Goal: Use online tool/utility: Utilize a website feature to perform a specific function

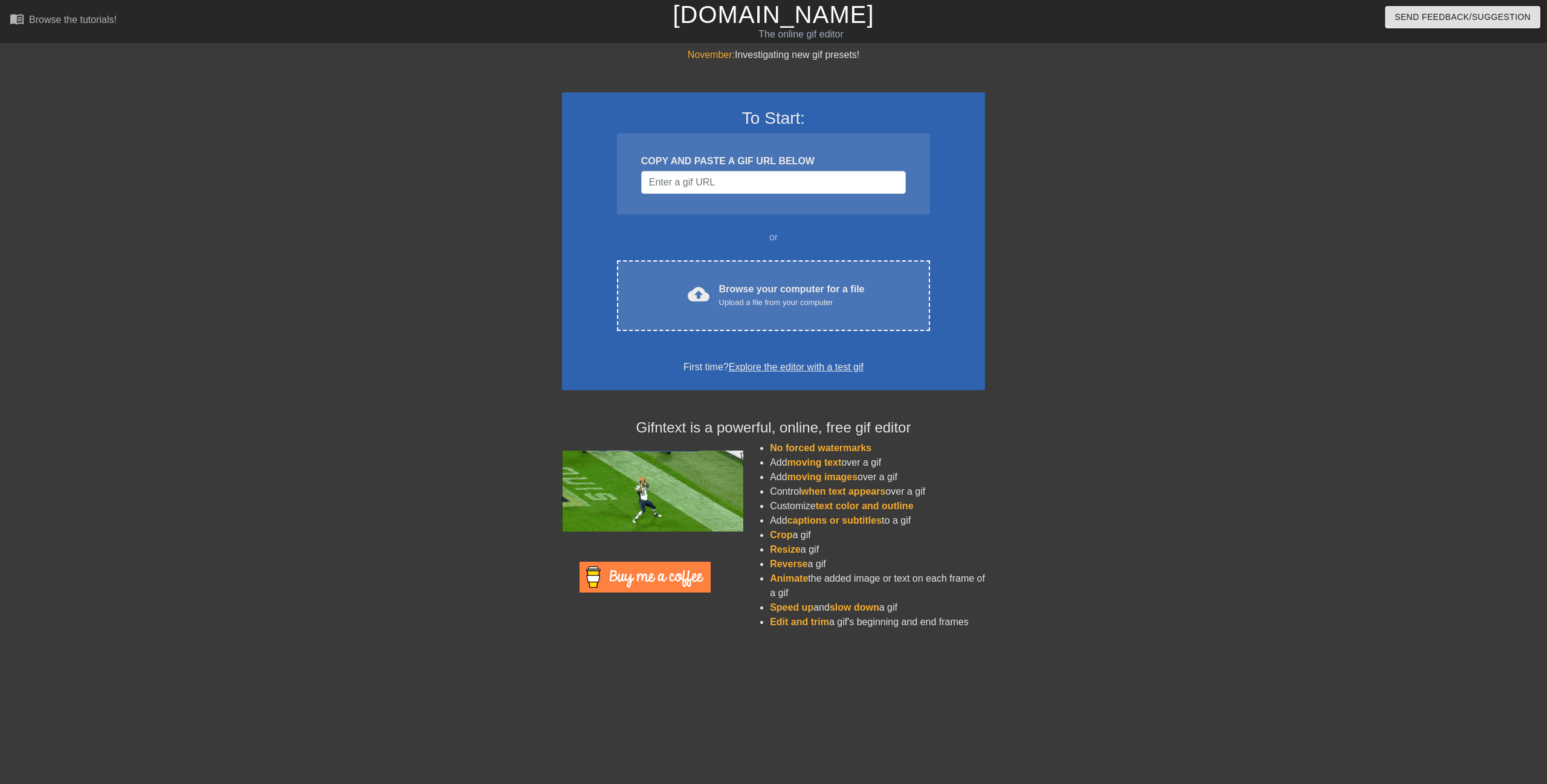
click at [1086, 542] on div "November: Investigating new gif presets! To Start: COPY AND PASTE A GIF URL BEL…" at bounding box center [773, 343] width 1547 height 591
drag, startPoint x: 1063, startPoint y: 585, endPoint x: 1305, endPoint y: 57, distance: 580.8
click at [1204, 111] on div "November: Investigating new gif presets! To Start: COPY AND PASTE A GIF URL BEL…" at bounding box center [773, 343] width 1547 height 591
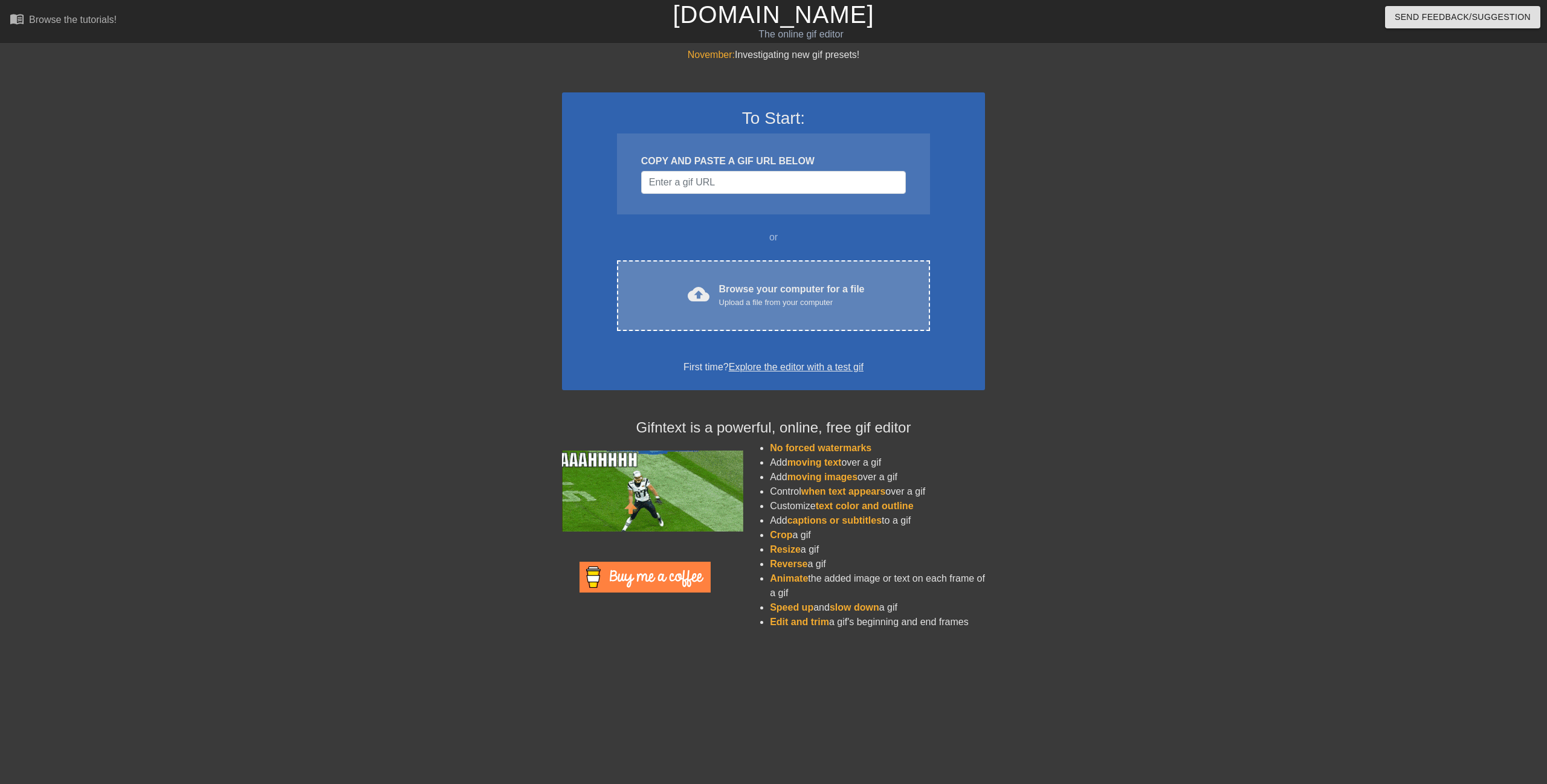
click at [802, 266] on div "cloud_upload Browse your computer for a file Upload a file from your computer C…" at bounding box center [773, 295] width 313 height 71
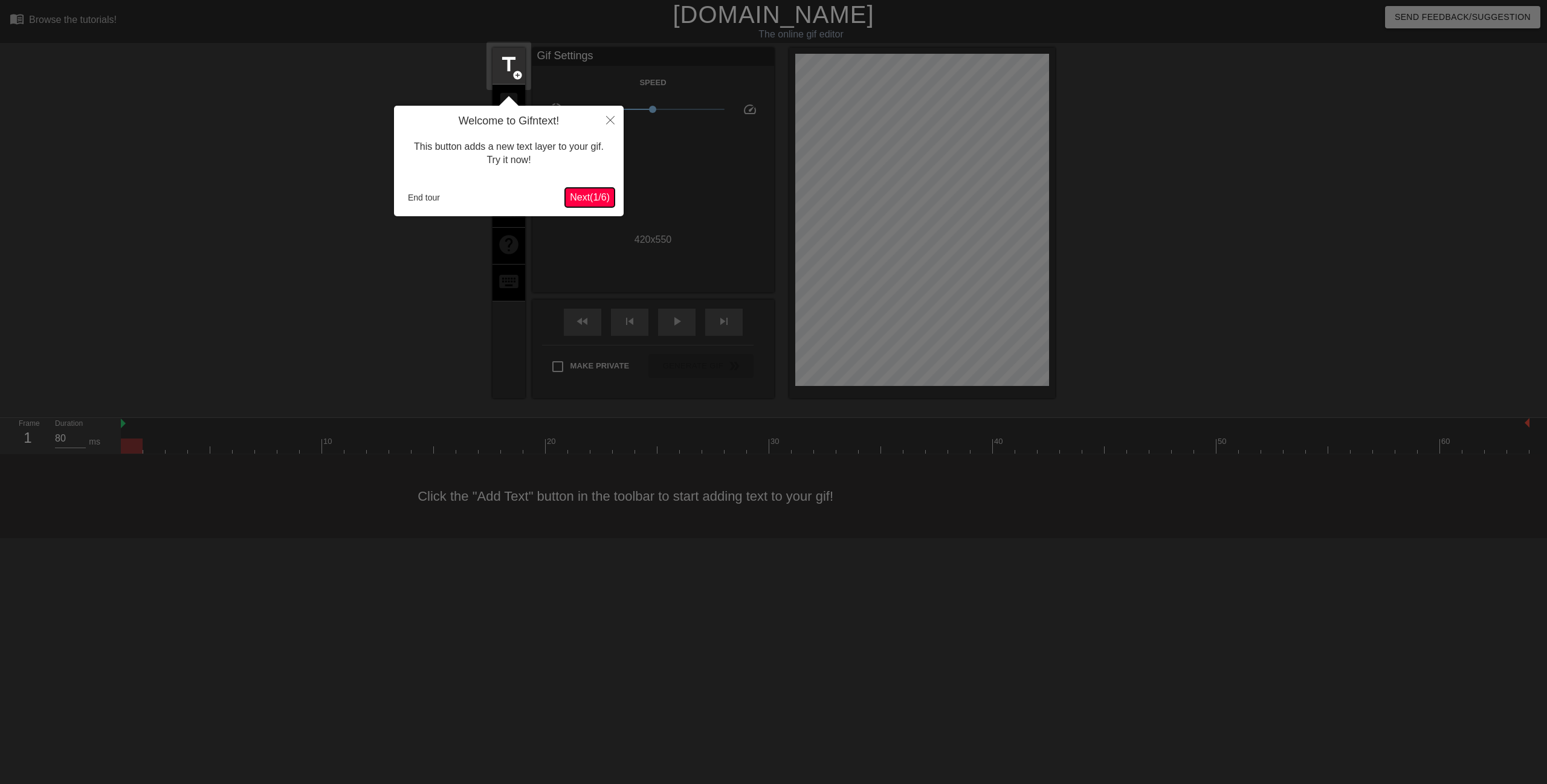
click at [592, 198] on span "Next ( 1 / 6 )" at bounding box center [590, 197] width 40 height 11
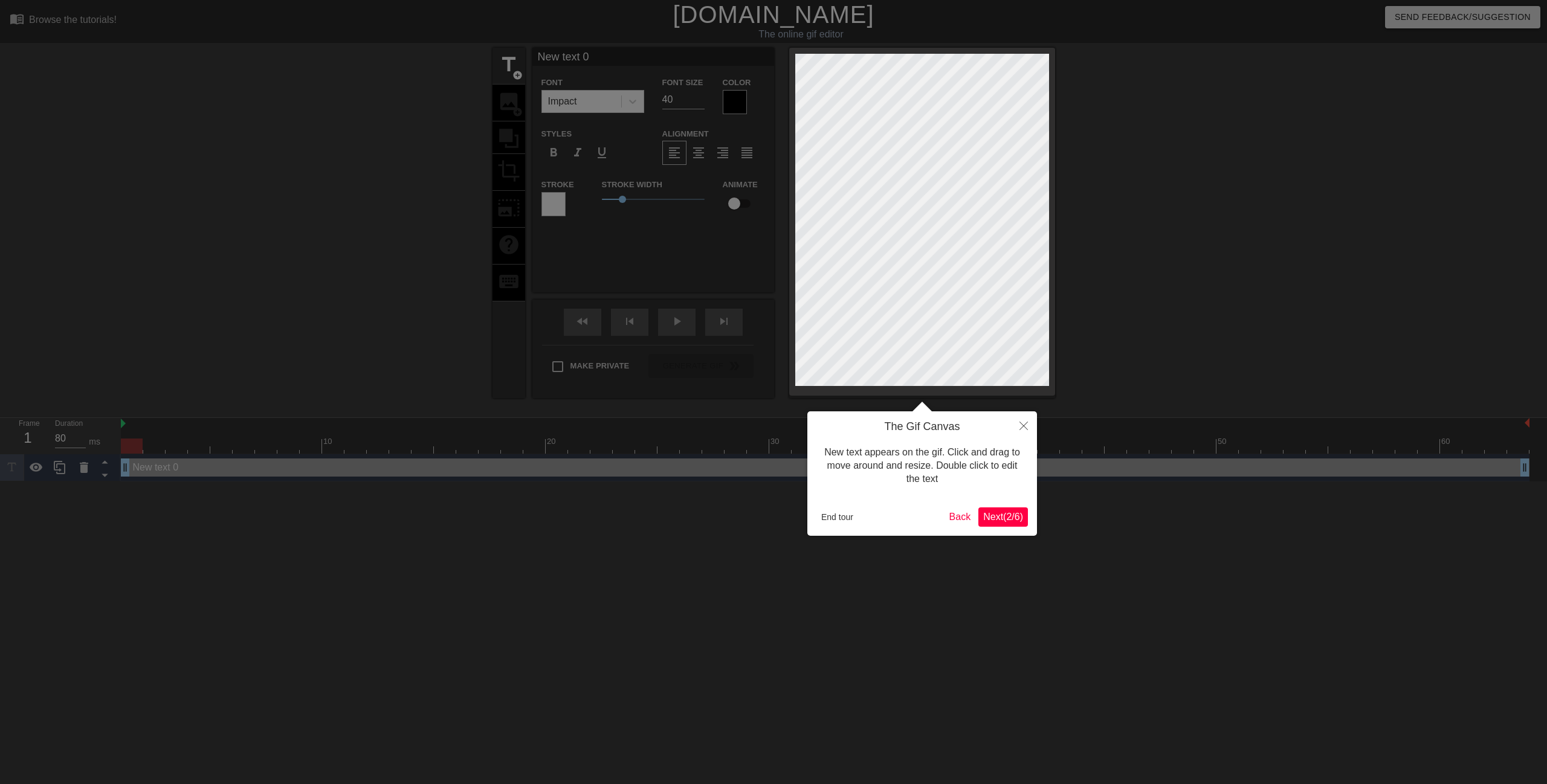
click at [1004, 519] on span "Next ( 2 / 6 )" at bounding box center [1003, 517] width 40 height 11
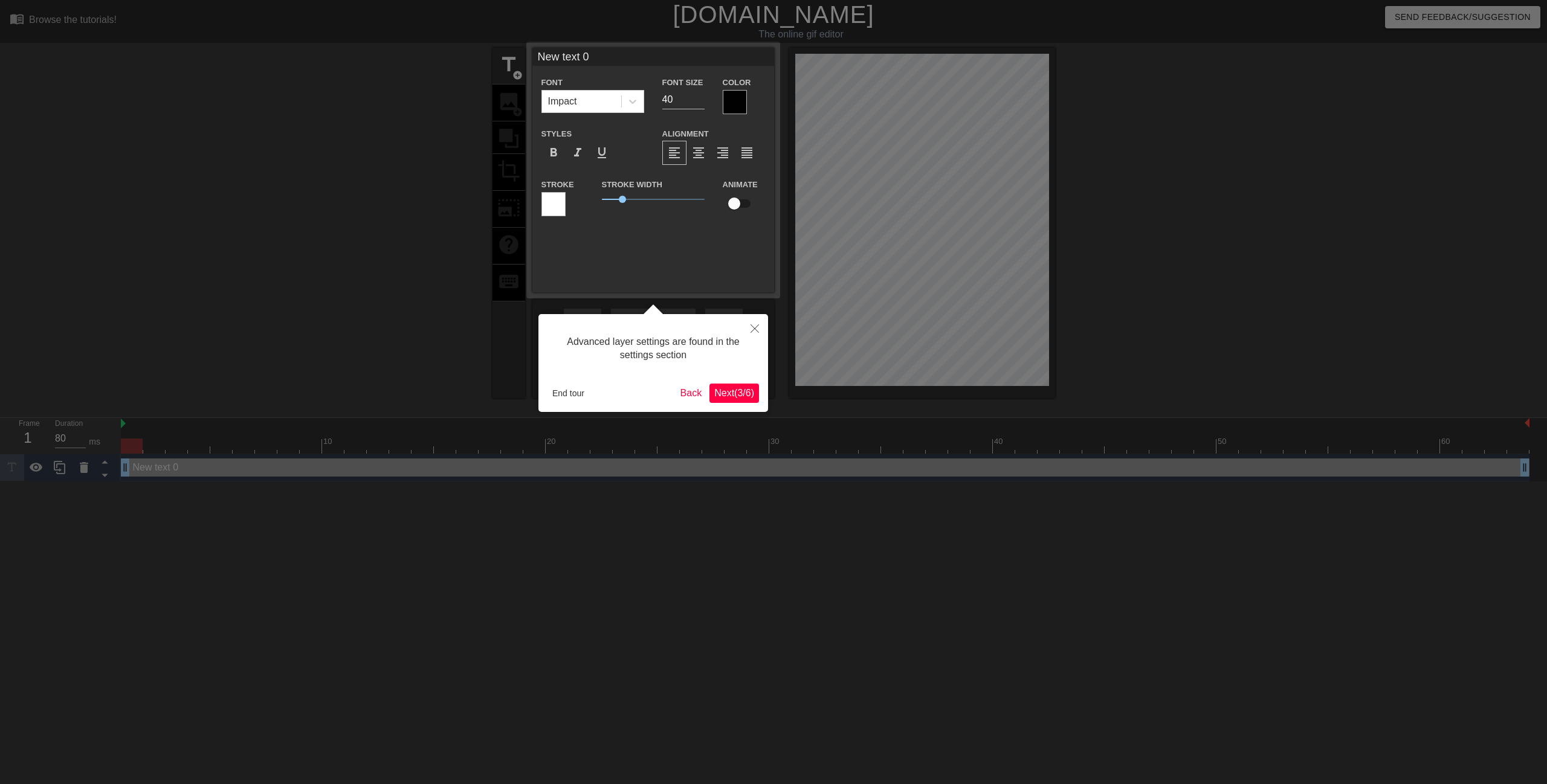
click at [720, 394] on span "Next ( 3 / 6 )" at bounding box center [734, 393] width 40 height 11
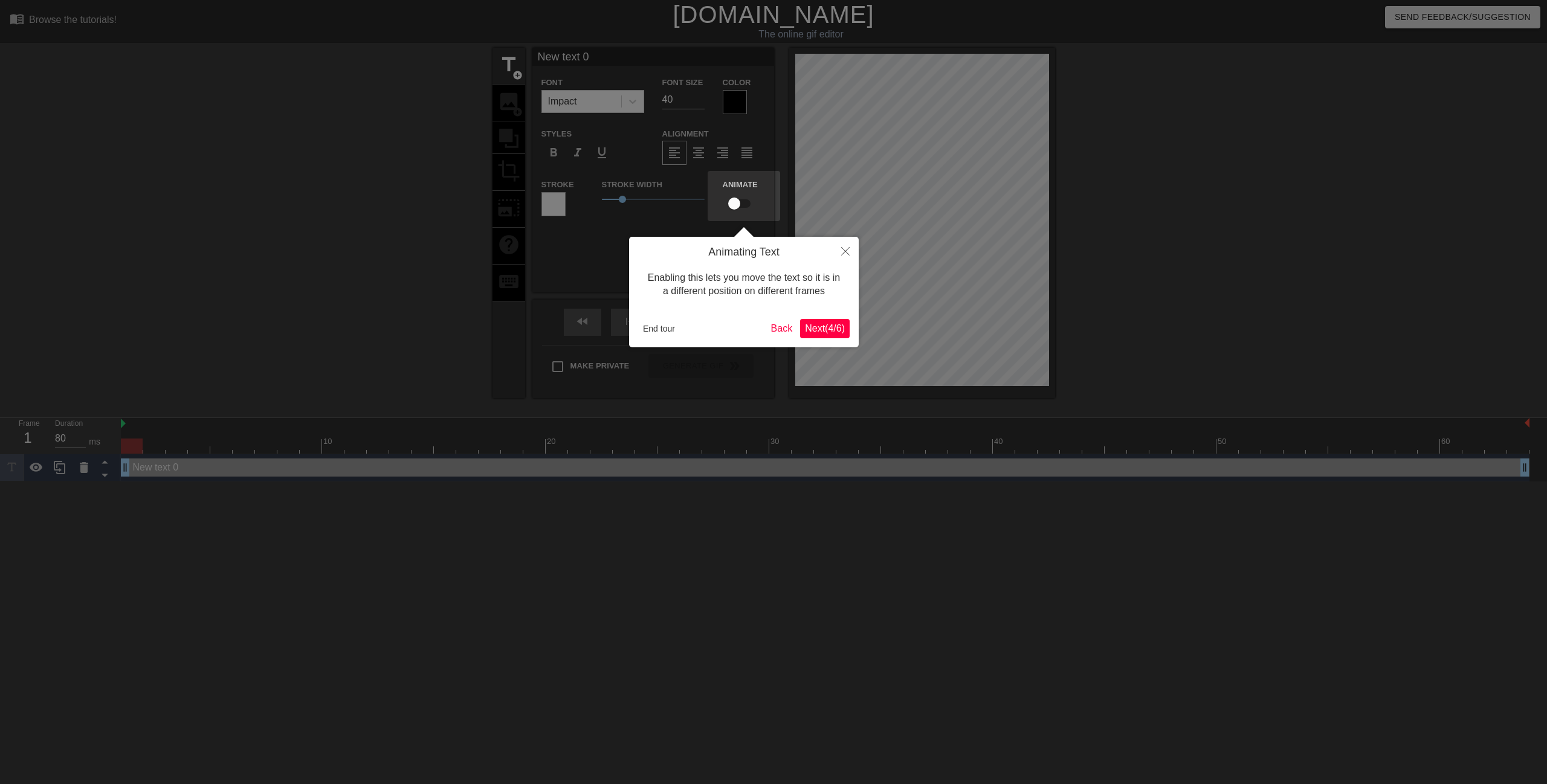
click at [805, 334] on span "Next ( 4 / 6 )" at bounding box center [825, 328] width 40 height 11
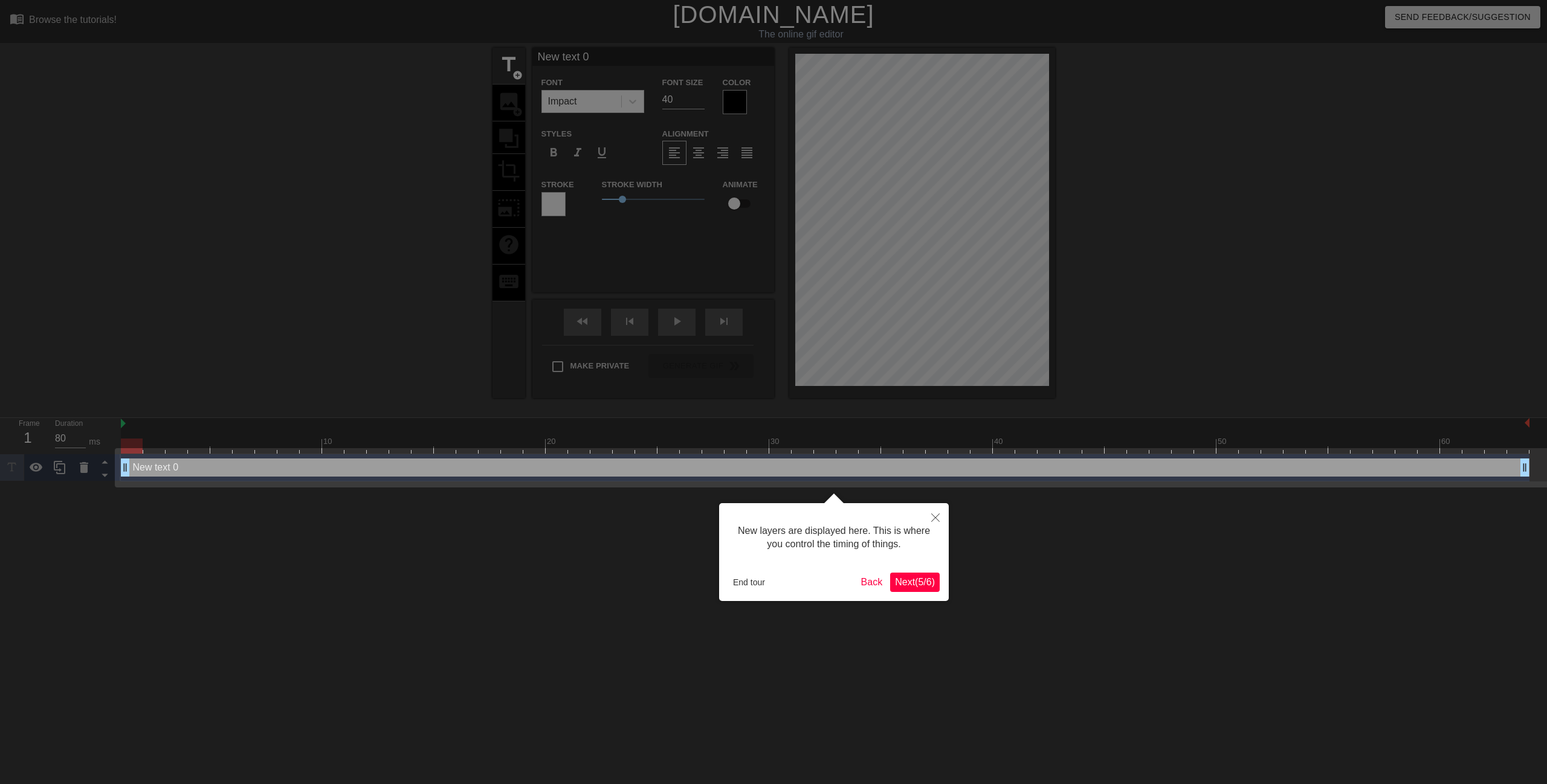
click at [913, 577] on span "Next ( 5 / 6 )" at bounding box center [915, 582] width 40 height 11
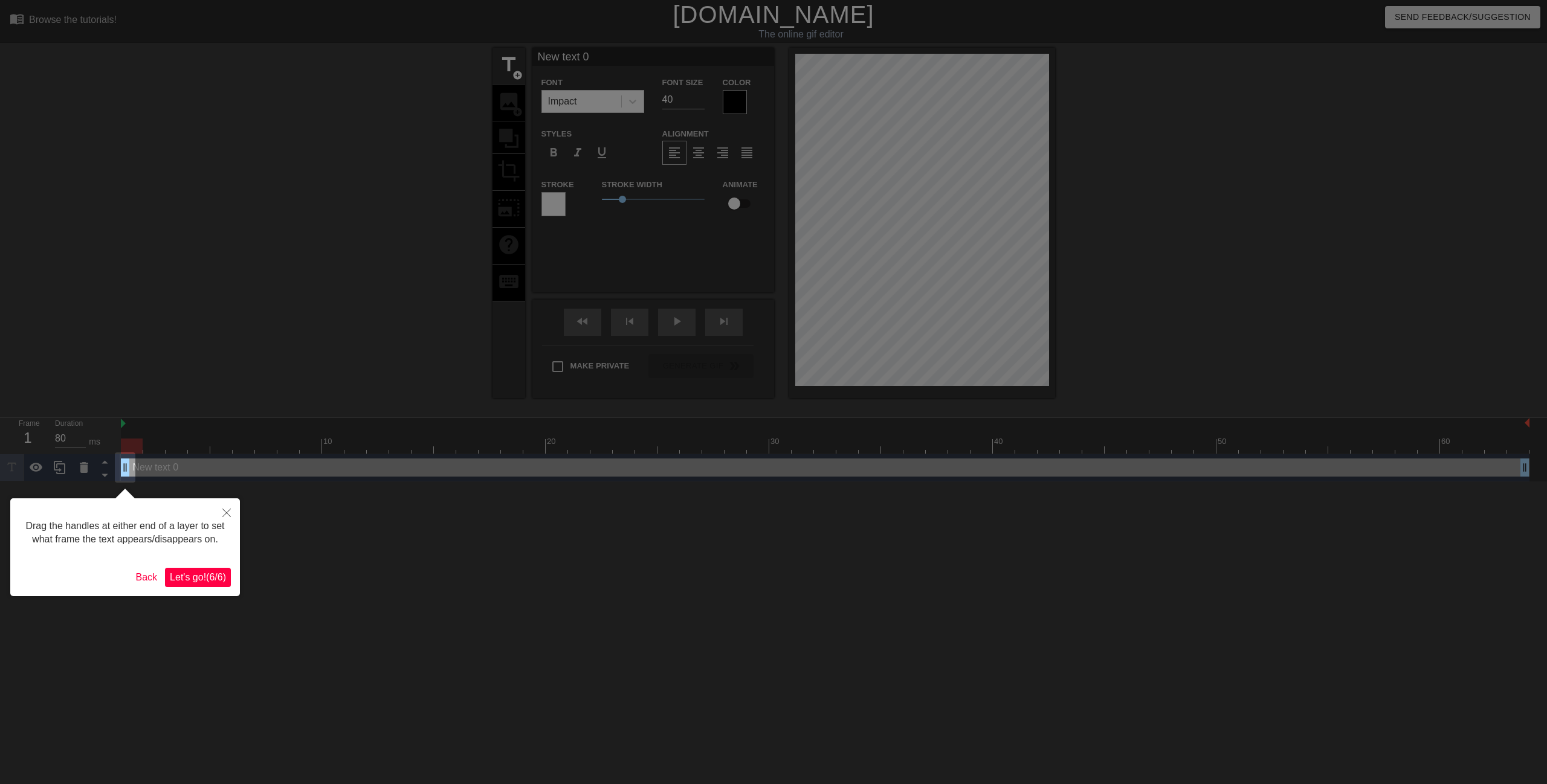
click at [187, 583] on button "Let's go! ( 6 / 6 )" at bounding box center [197, 577] width 66 height 19
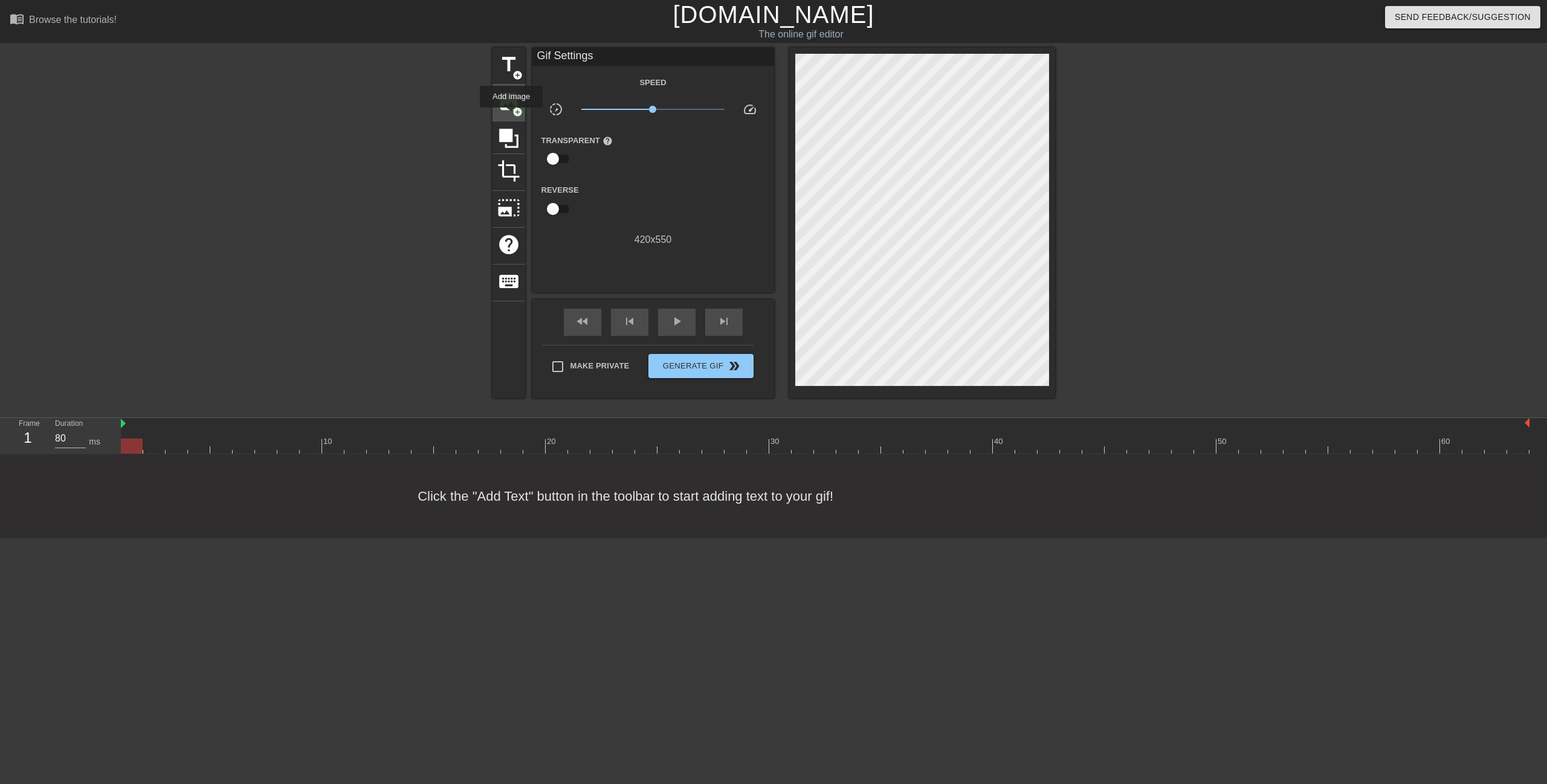
click at [511, 116] on div "image add_circle" at bounding box center [508, 103] width 32 height 37
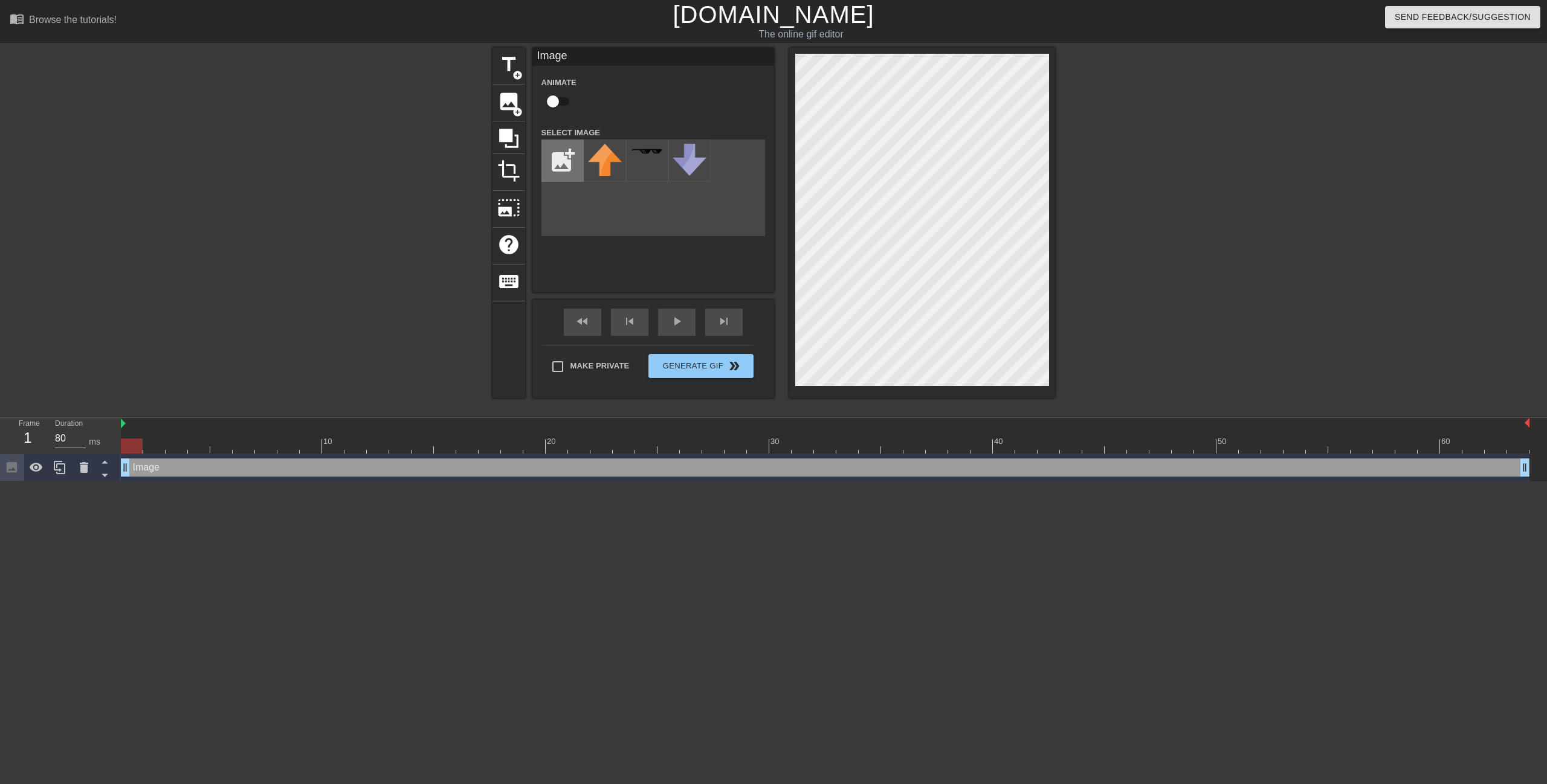
click at [569, 168] on input "file" at bounding box center [562, 161] width 41 height 41
type input "C:\fakepath\jotaro-kujo-[PERSON_NAME]-[PERSON_NAME]-[PERSON_NAME]-s-bizarre-adv…"
click at [602, 177] on img at bounding box center [605, 170] width 34 height 54
drag, startPoint x: 139, startPoint y: 442, endPoint x: 117, endPoint y: 440, distance: 22.1
click at [117, 440] on div "Frame 1 Duration 80 ms 10 20 30 40 50 60 Image drag_handle drag_handle" at bounding box center [773, 450] width 1547 height 64
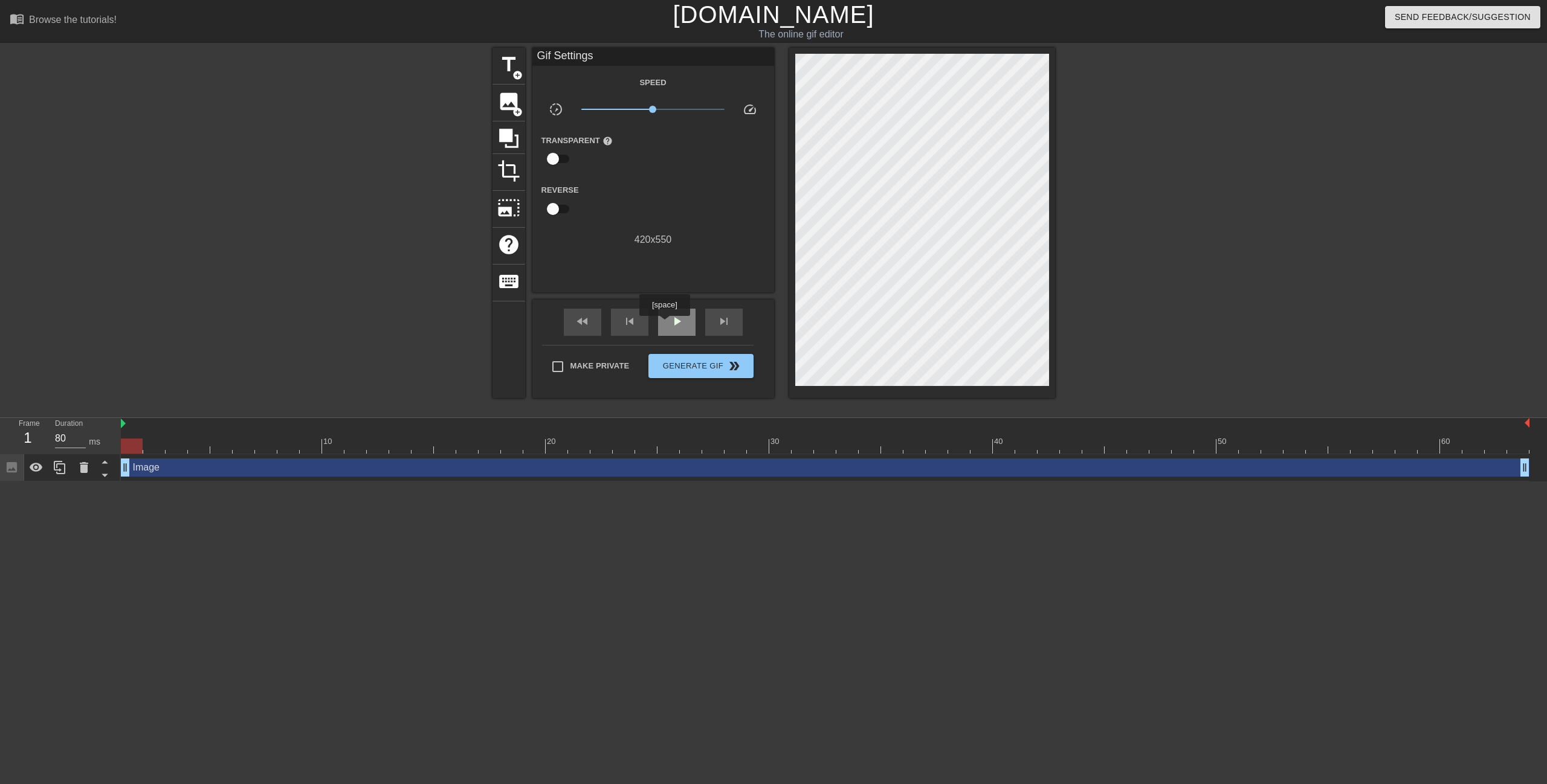
click at [665, 324] on div "play_arrow" at bounding box center [676, 322] width 38 height 27
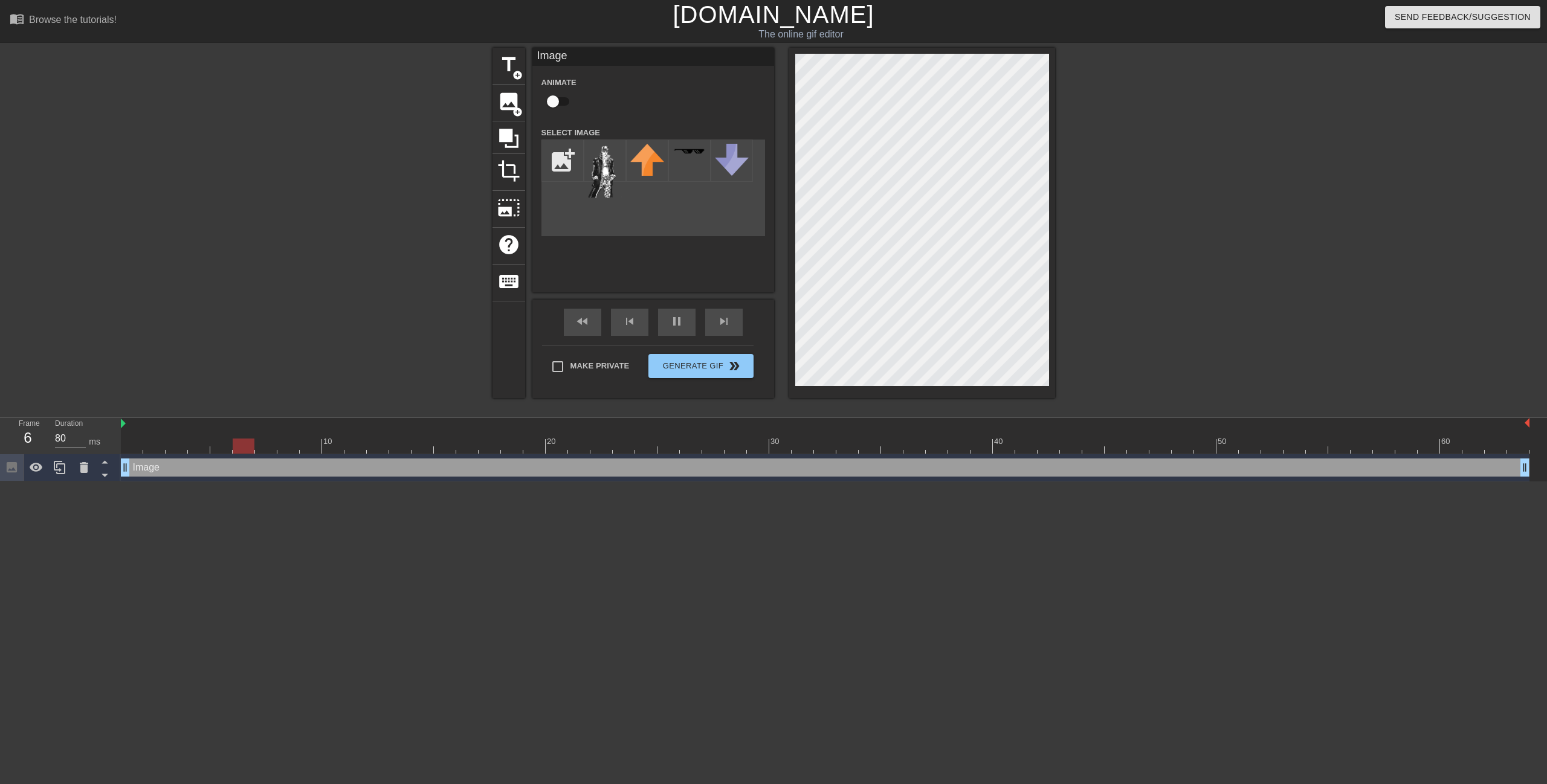
click at [1180, 152] on div at bounding box center [1161, 228] width 182 height 362
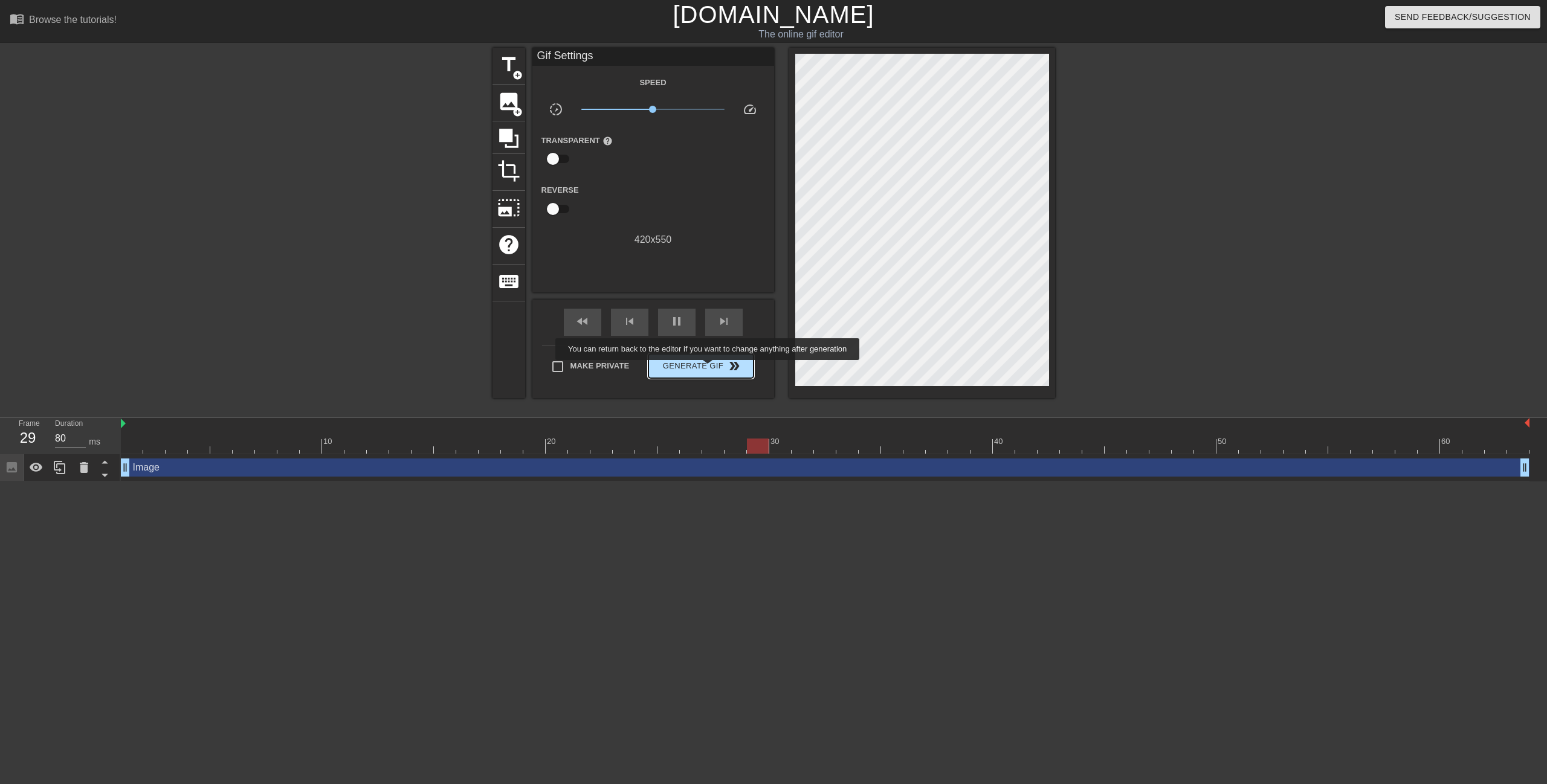
click at [709, 368] on span "Generate Gif double_arrow" at bounding box center [700, 366] width 95 height 15
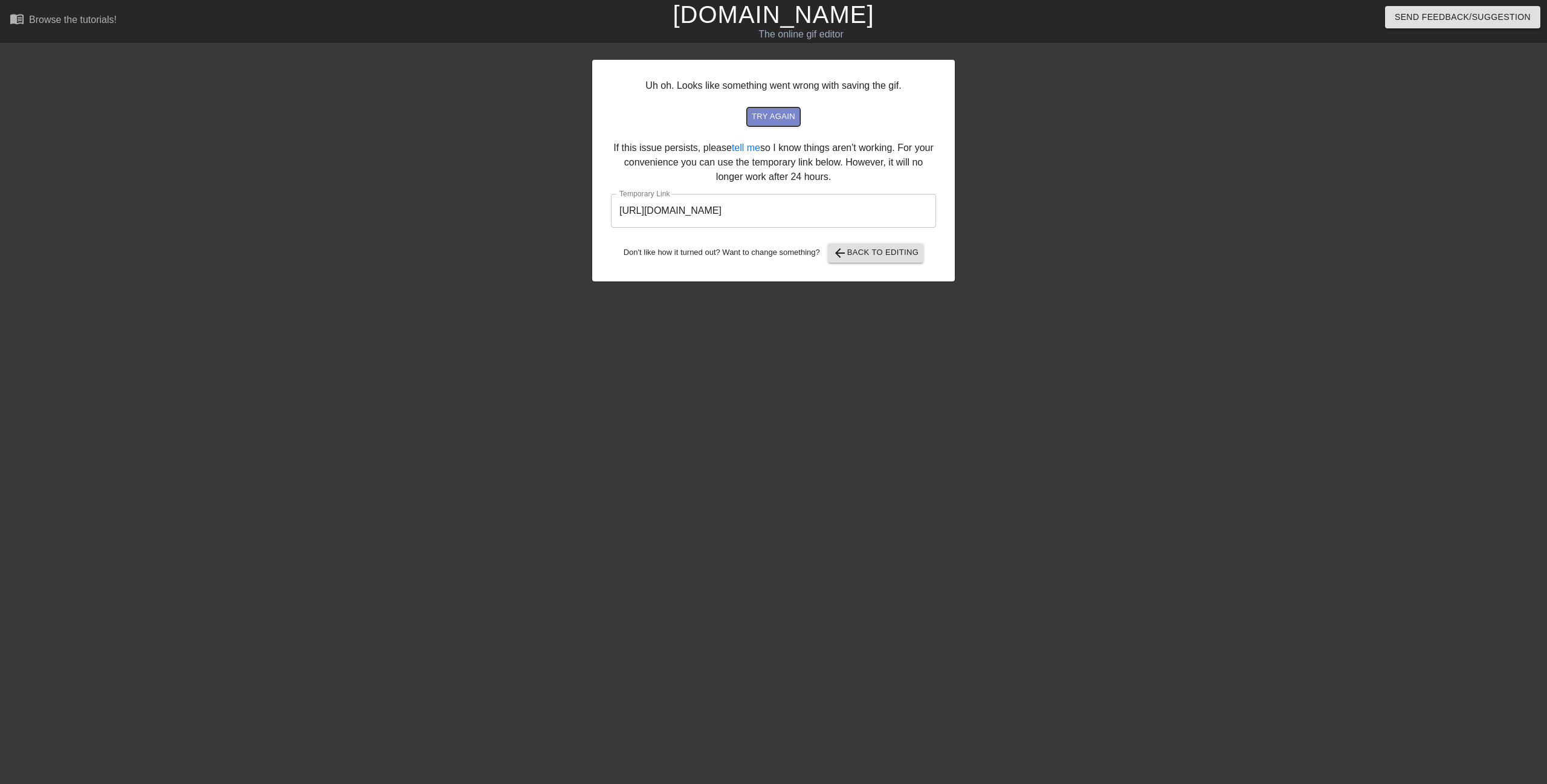
click at [790, 114] on span "try again" at bounding box center [774, 117] width 44 height 14
click at [748, 209] on input "[URL][DOMAIN_NAME]" at bounding box center [773, 211] width 325 height 34
click at [748, 208] on input "[URL][DOMAIN_NAME]" at bounding box center [773, 211] width 325 height 34
